Goal: Information Seeking & Learning: Learn about a topic

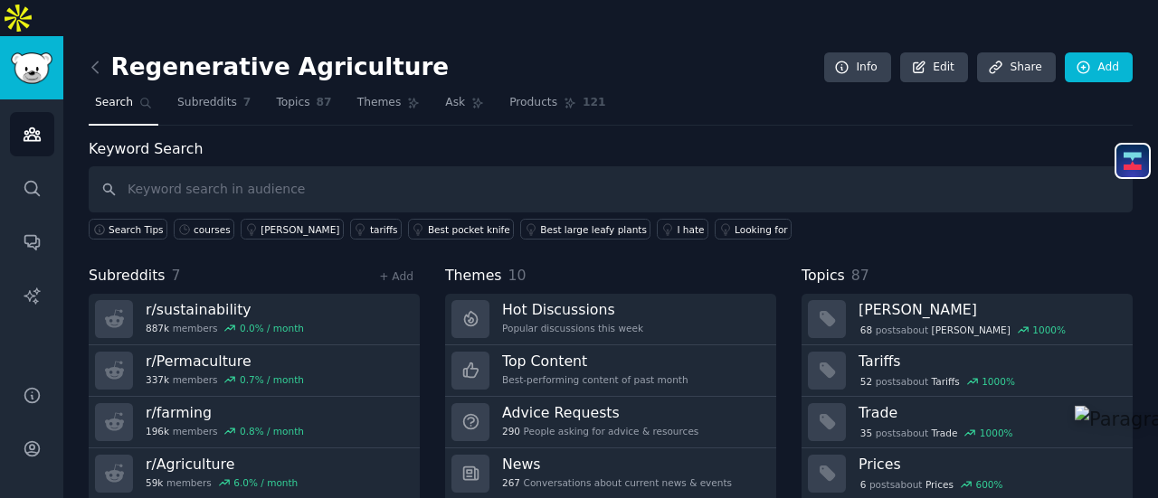
click at [679, 52] on div "Regenerative Agriculture Info Edit Share Add" at bounding box center [611, 70] width 1044 height 37
click at [39, 52] on img "Sidebar" at bounding box center [32, 68] width 42 height 32
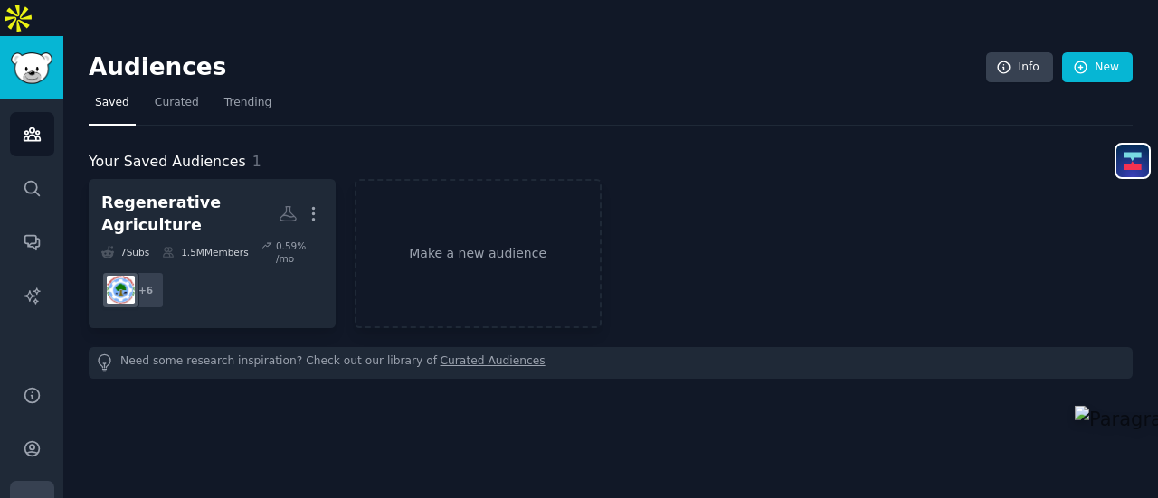
click at [27, 494] on icon "Sidebar" at bounding box center [32, 503] width 19 height 19
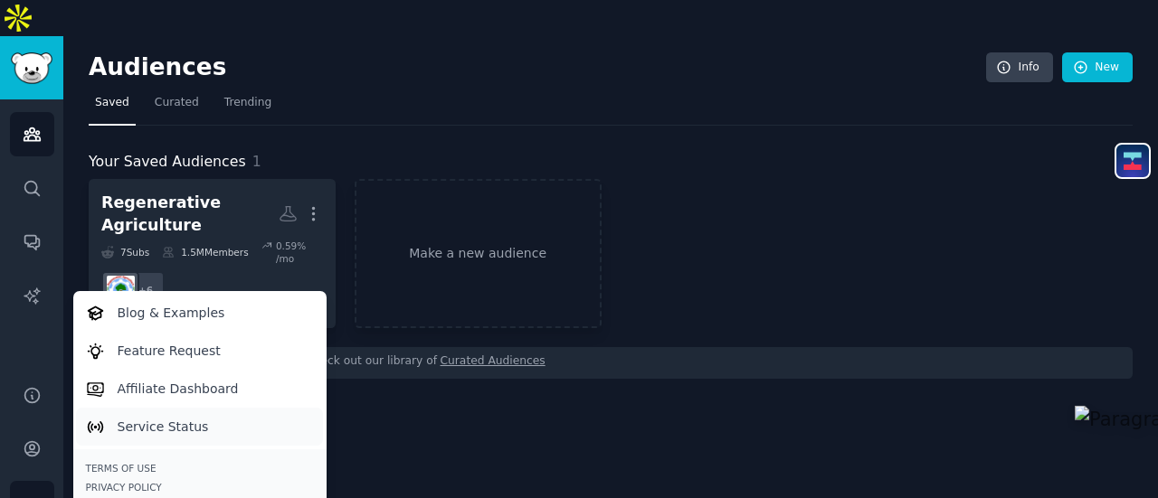
click at [152, 418] on p "Service Status" at bounding box center [163, 427] width 91 height 19
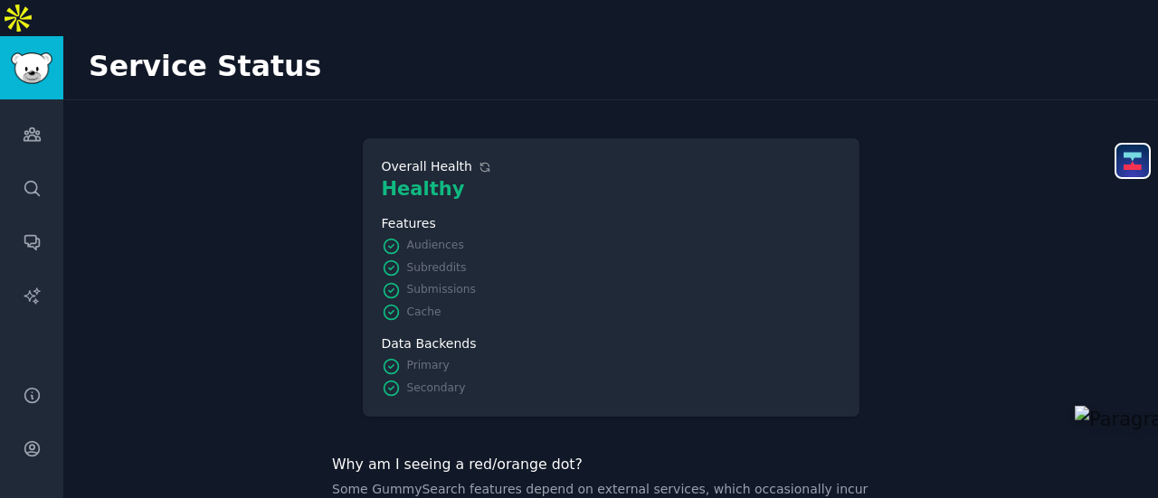
scroll to position [1, 0]
click at [27, 386] on icon "Sidebar" at bounding box center [32, 395] width 19 height 19
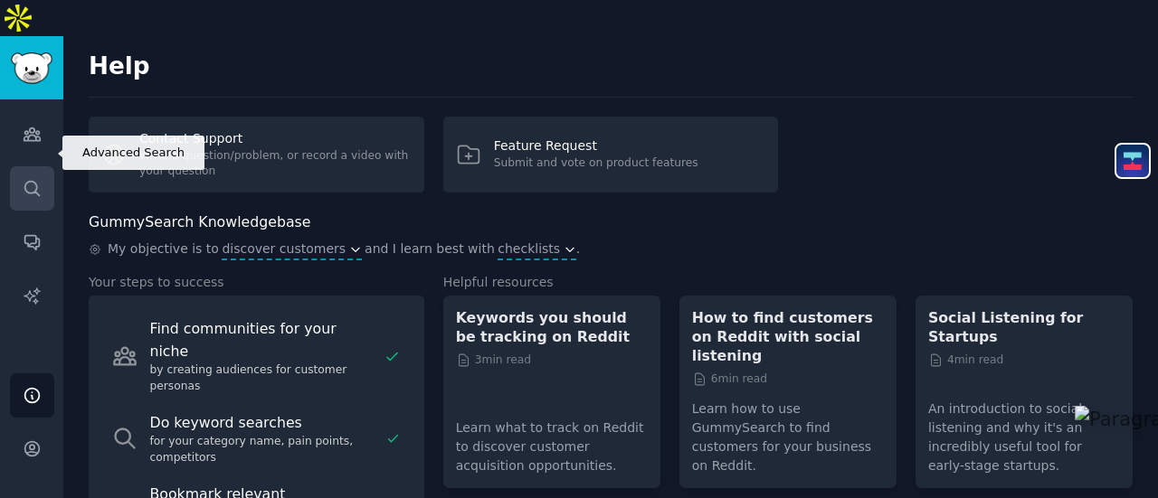
click at [40, 179] on icon "Sidebar" at bounding box center [32, 188] width 19 height 19
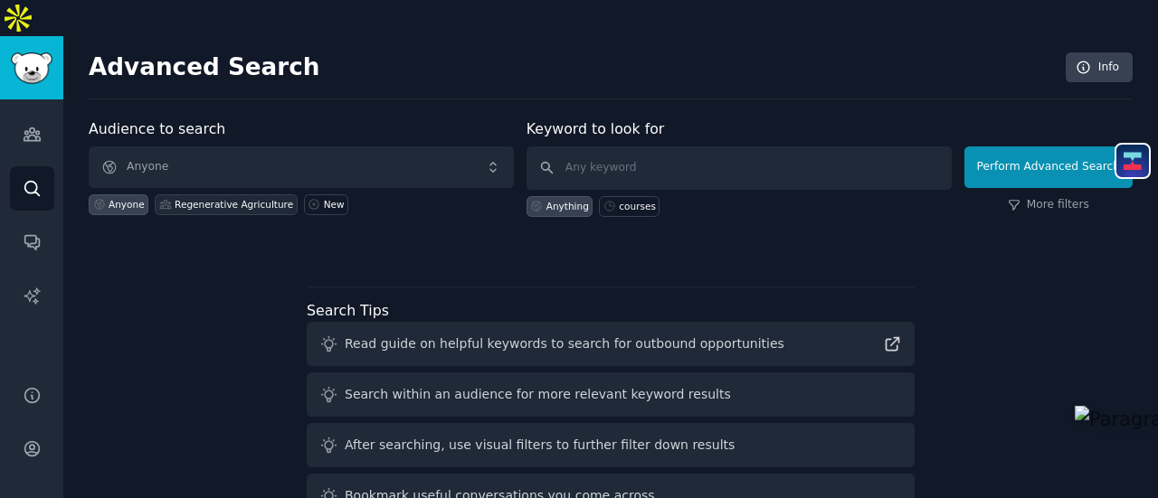
click at [201, 198] on div "Regenerative Agriculture" at bounding box center [234, 204] width 118 height 13
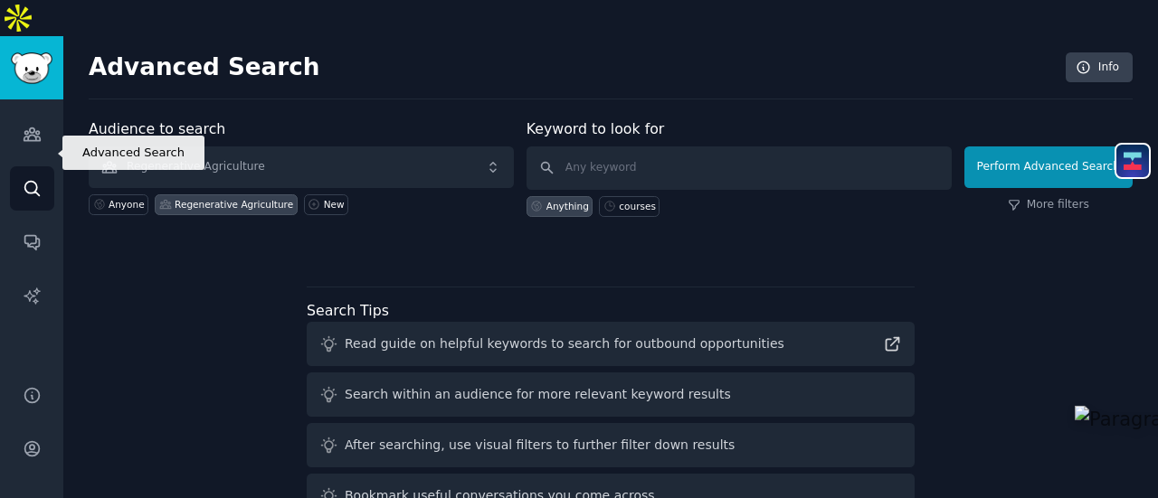
click at [31, 179] on icon "Sidebar" at bounding box center [32, 188] width 19 height 19
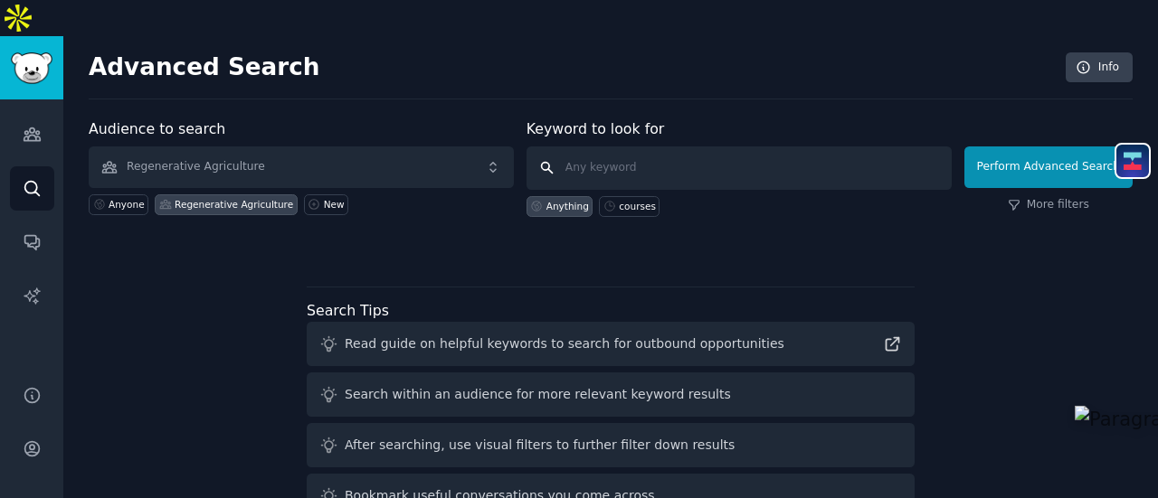
click at [615, 147] on input "text" at bounding box center [738, 168] width 425 height 43
type input "regenerative agriculture"
click button "Perform Advanced Search" at bounding box center [1048, 168] width 168 height 42
